Goal: Contribute content: Contribute content

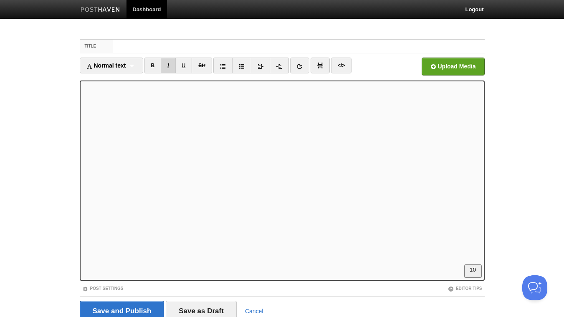
click at [169, 66] on link "I" at bounding box center [168, 66] width 15 height 16
click at [154, 68] on link "B" at bounding box center [152, 66] width 17 height 16
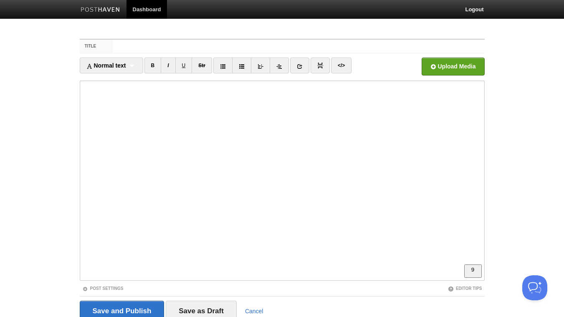
scroll to position [180, 0]
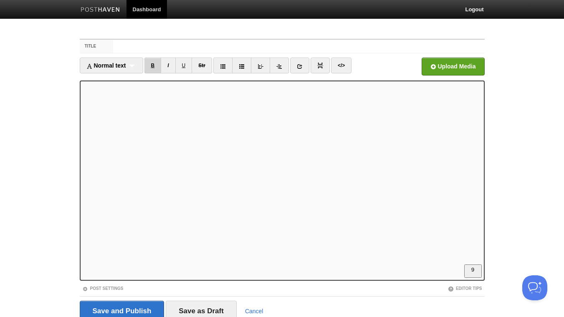
click at [156, 71] on link "B" at bounding box center [152, 66] width 17 height 16
click at [154, 68] on link "B" at bounding box center [152, 66] width 17 height 16
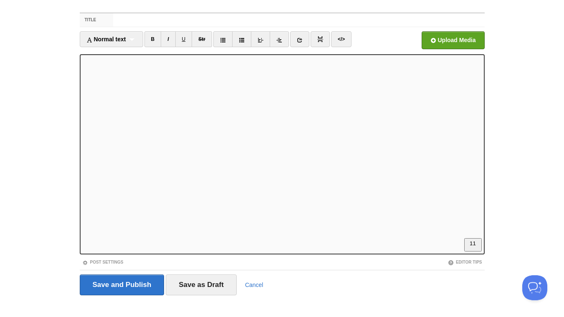
scroll to position [34, 0]
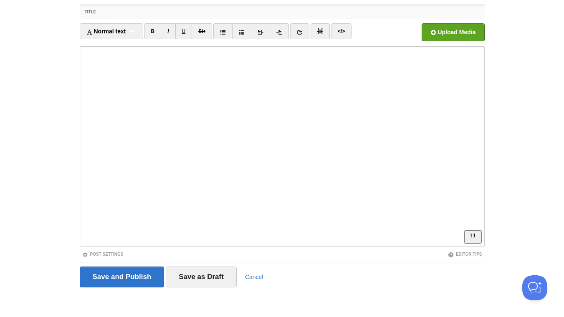
click at [162, 13] on input "Title" at bounding box center [298, 11] width 371 height 13
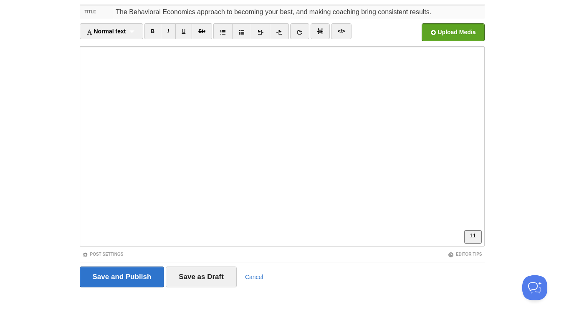
type input "The Behavioral Economics approach to becoming your best, and making coaching br…"
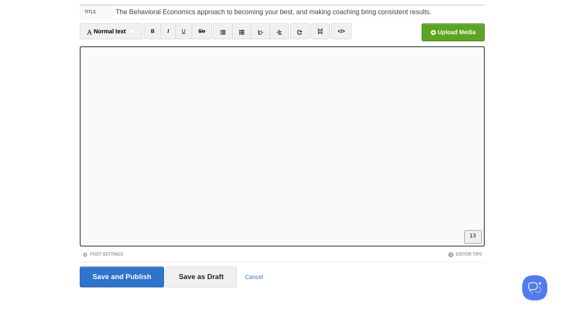
scroll to position [239, 0]
click at [449, 35] on input "file" at bounding box center [201, 34] width 632 height 43
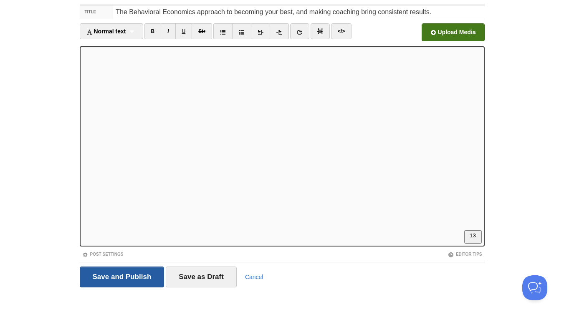
click at [135, 281] on input "Save and Publish" at bounding box center [122, 277] width 85 height 21
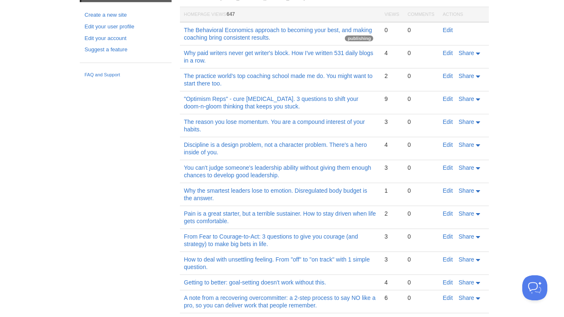
scroll to position [31, 0]
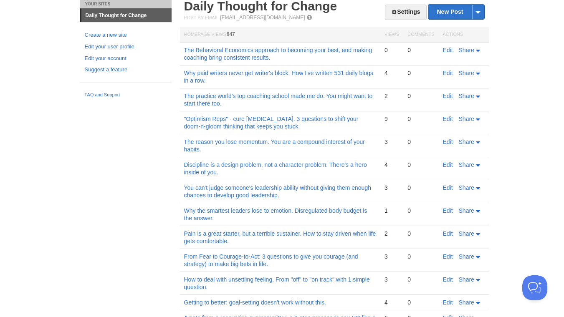
click at [449, 50] on link "Edit" at bounding box center [448, 50] width 10 height 7
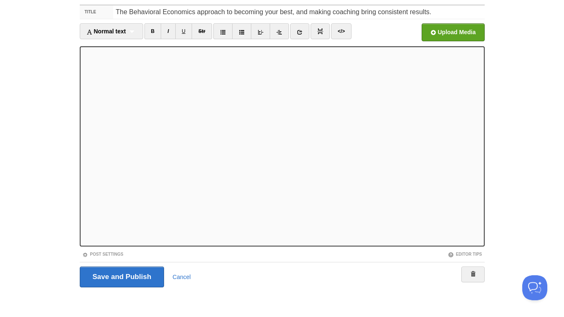
scroll to position [34, 0]
click at [297, 34] on link at bounding box center [299, 31] width 19 height 16
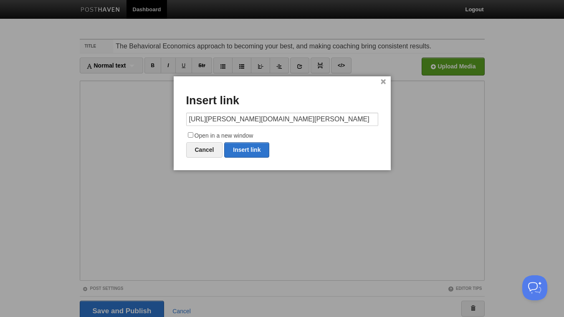
type input "https://tim.blog/2025/10/10/richard-thaler/"
click at [190, 135] on input "Open in a new window" at bounding box center [190, 134] width 5 height 5
checkbox input "true"
click at [254, 154] on link "Insert link" at bounding box center [246, 149] width 45 height 15
type input "https://"
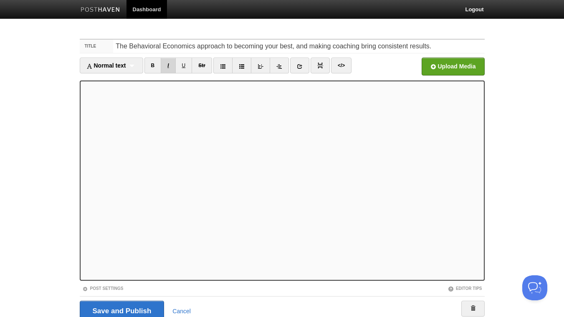
drag, startPoint x: 169, startPoint y: 64, endPoint x: 167, endPoint y: 72, distance: 8.3
click at [170, 64] on link "I" at bounding box center [168, 66] width 15 height 16
click at [155, 64] on link "B" at bounding box center [152, 66] width 17 height 16
click at [123, 309] on input "Save and Publish" at bounding box center [122, 311] width 85 height 21
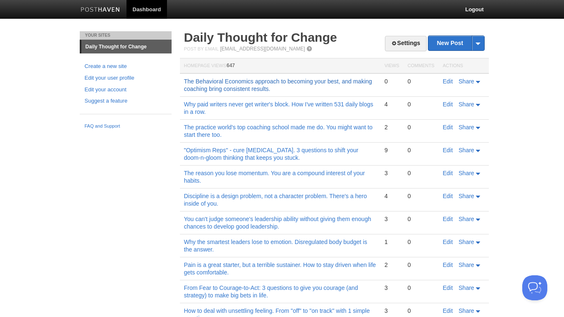
click at [257, 89] on link "The Behavioral Economics approach to becoming your best, and making coaching br…" at bounding box center [278, 85] width 188 height 14
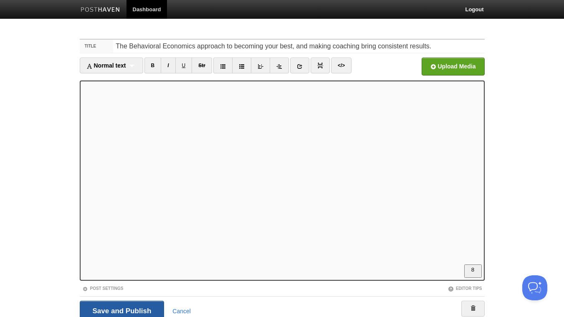
click at [138, 309] on input "Save and Publish" at bounding box center [122, 311] width 85 height 21
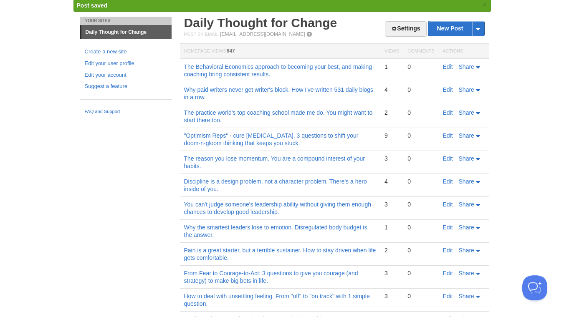
scroll to position [45, 0]
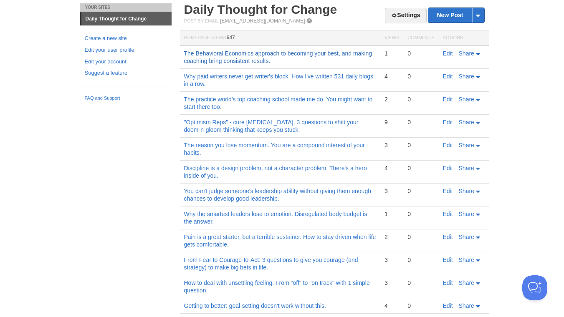
click at [284, 52] on link "The Behavioral Economics approach to becoming your best, and making coaching br…" at bounding box center [278, 57] width 188 height 14
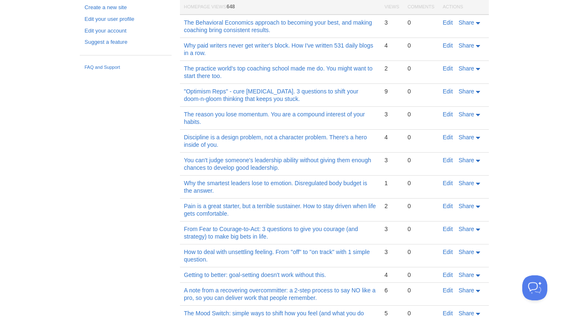
scroll to position [45, 0]
